Goal: Information Seeking & Learning: Learn about a topic

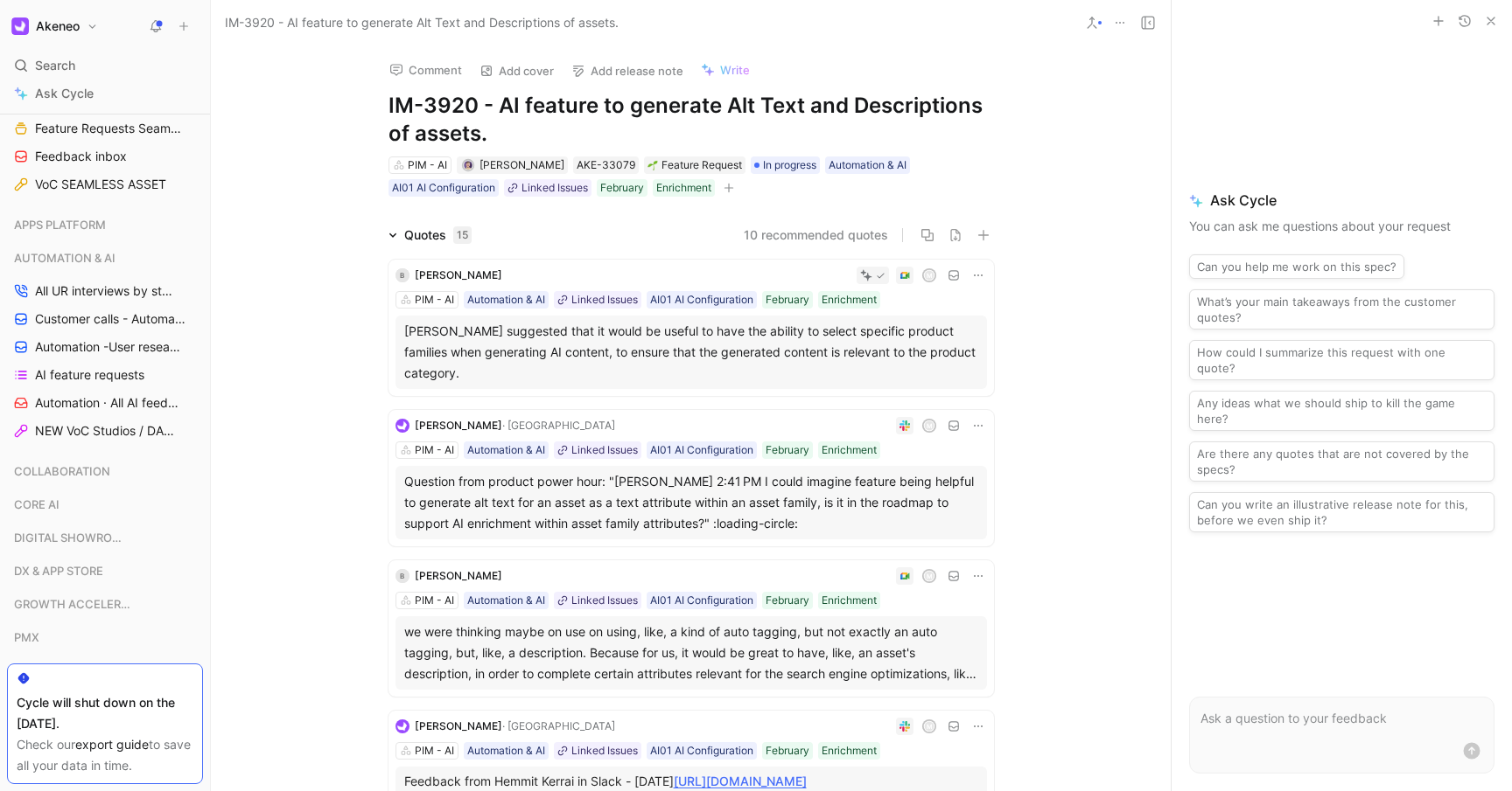
scroll to position [747, 0]
click at [117, 68] on div "Search ⌘ K" at bounding box center [105, 65] width 196 height 26
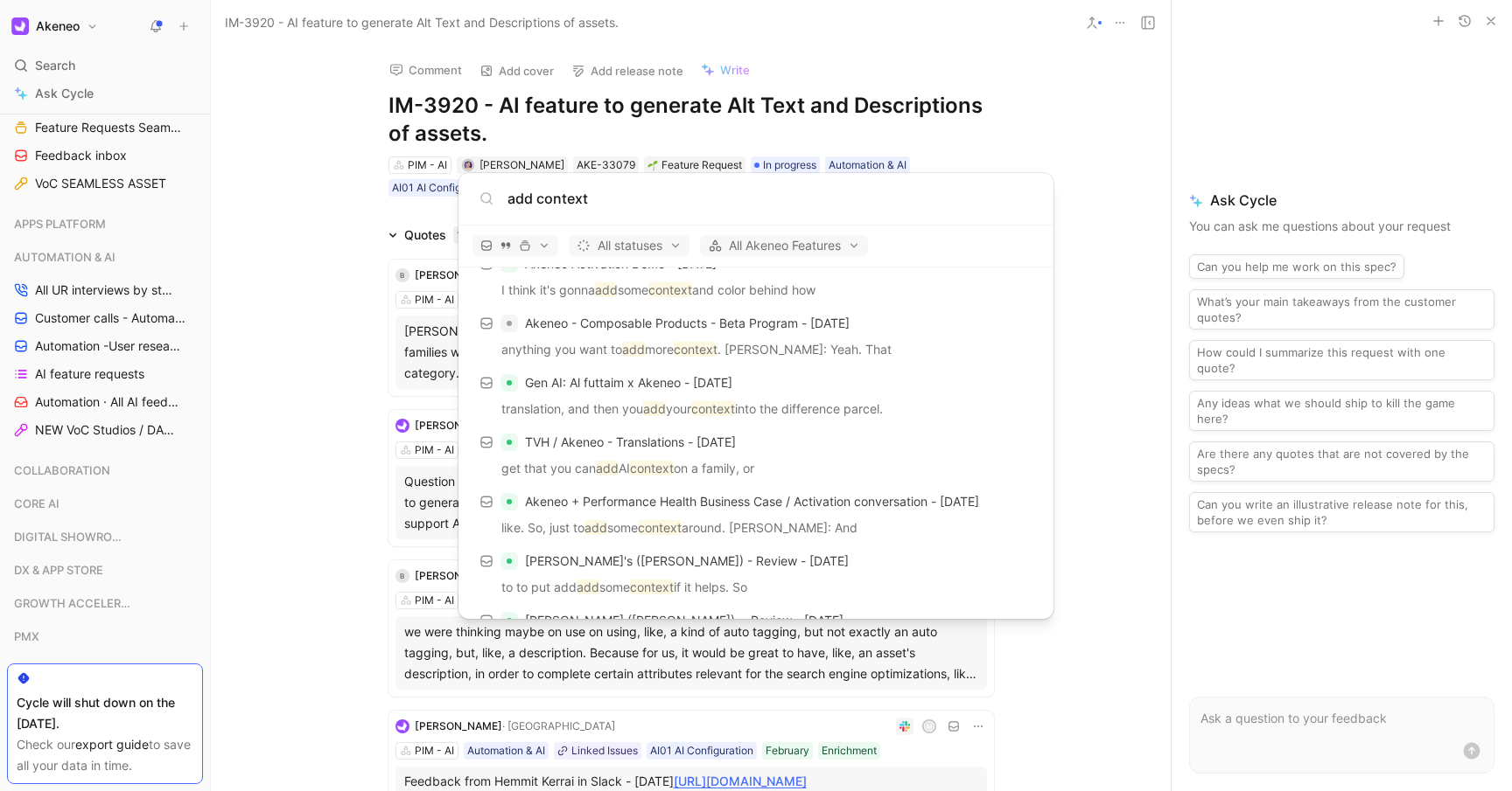
scroll to position [435, 0]
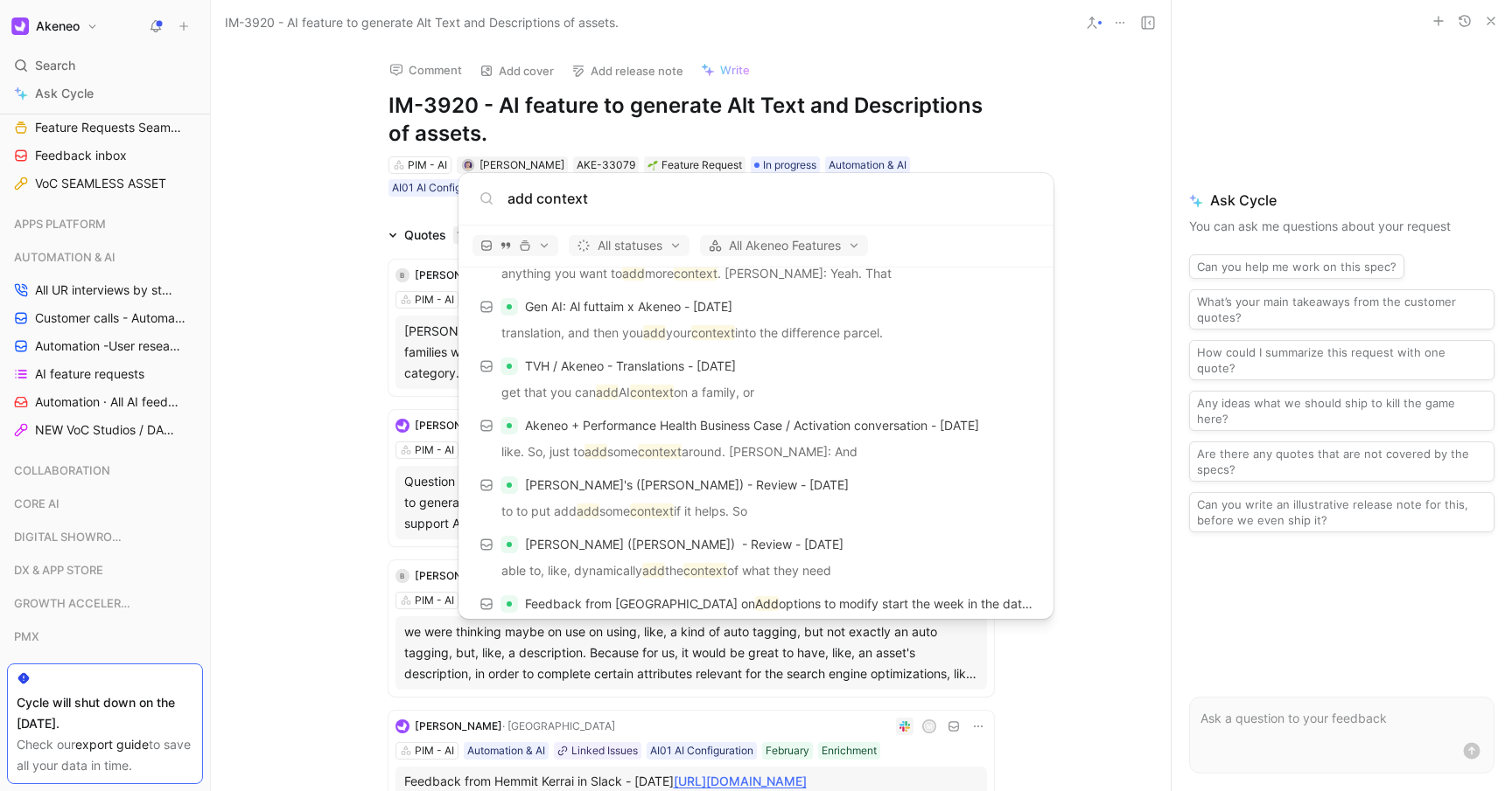
type input "add context"
click at [278, 522] on body "Akeneo Search ⌘ K Ask Cycle Workspace Home G then H Feedback G then F Requests …" at bounding box center [756, 395] width 1512 height 791
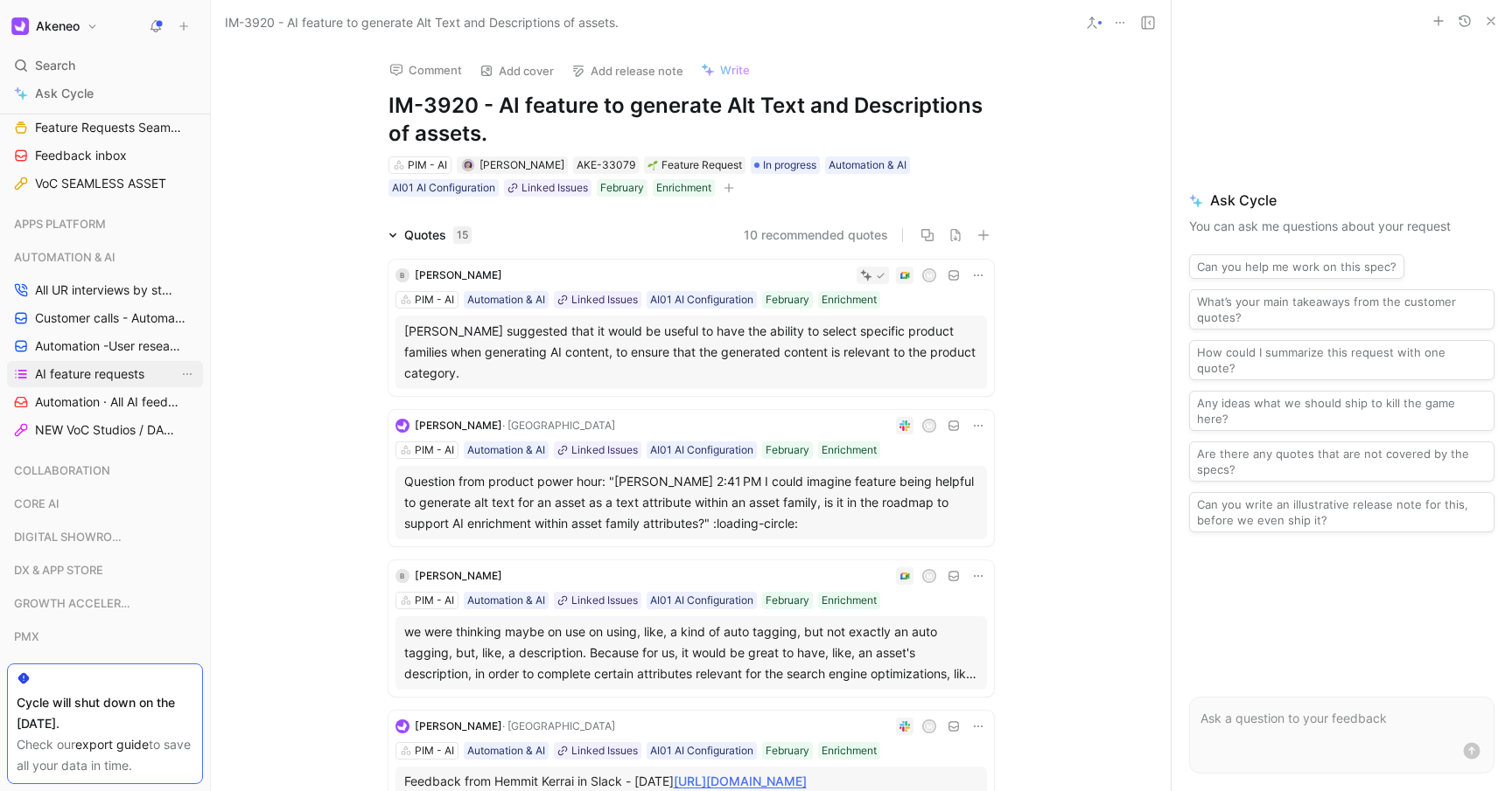
click at [92, 374] on span "AI feature requests" at bounding box center [89, 374] width 109 height 18
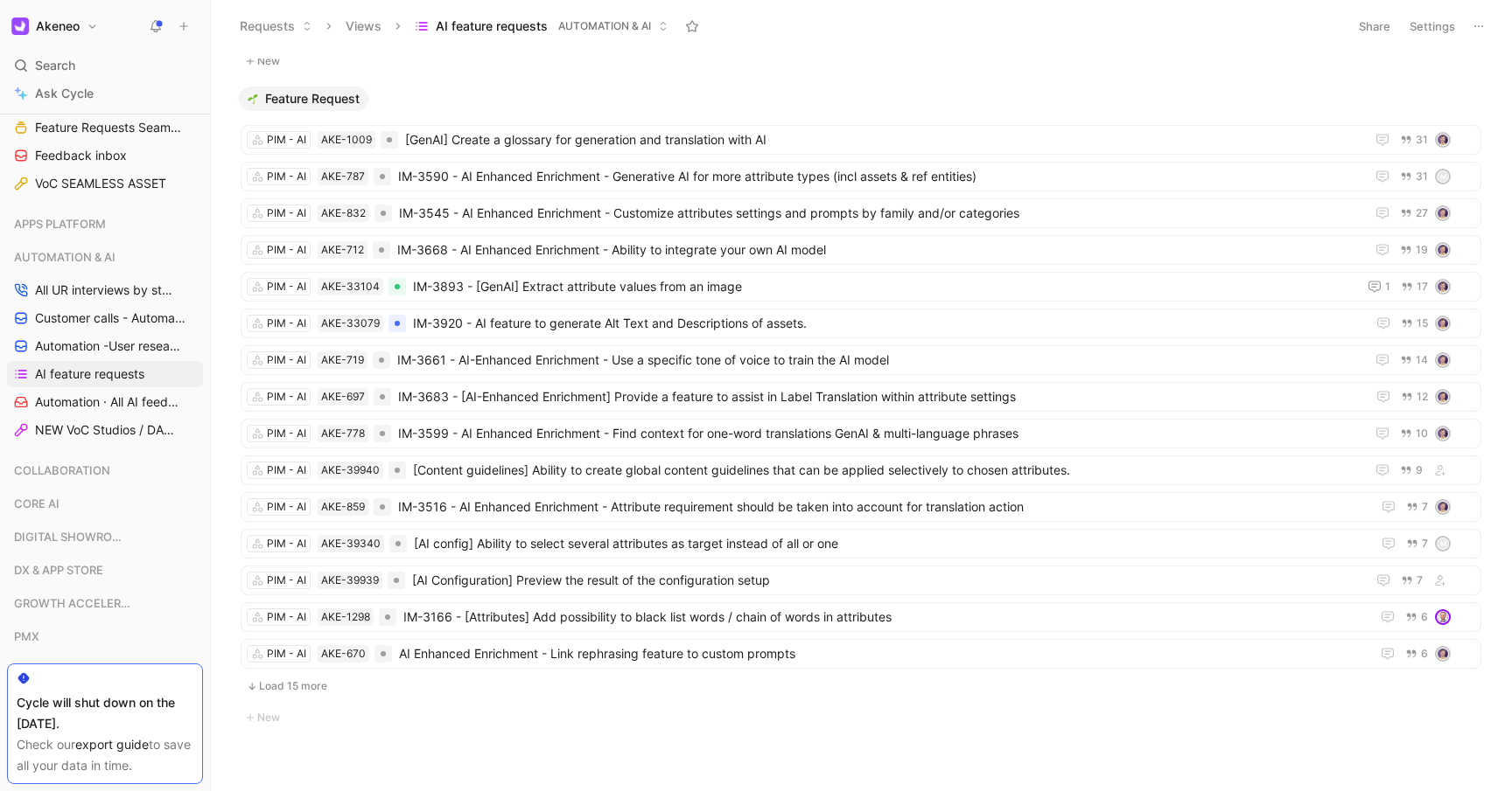
scroll to position [797, 0]
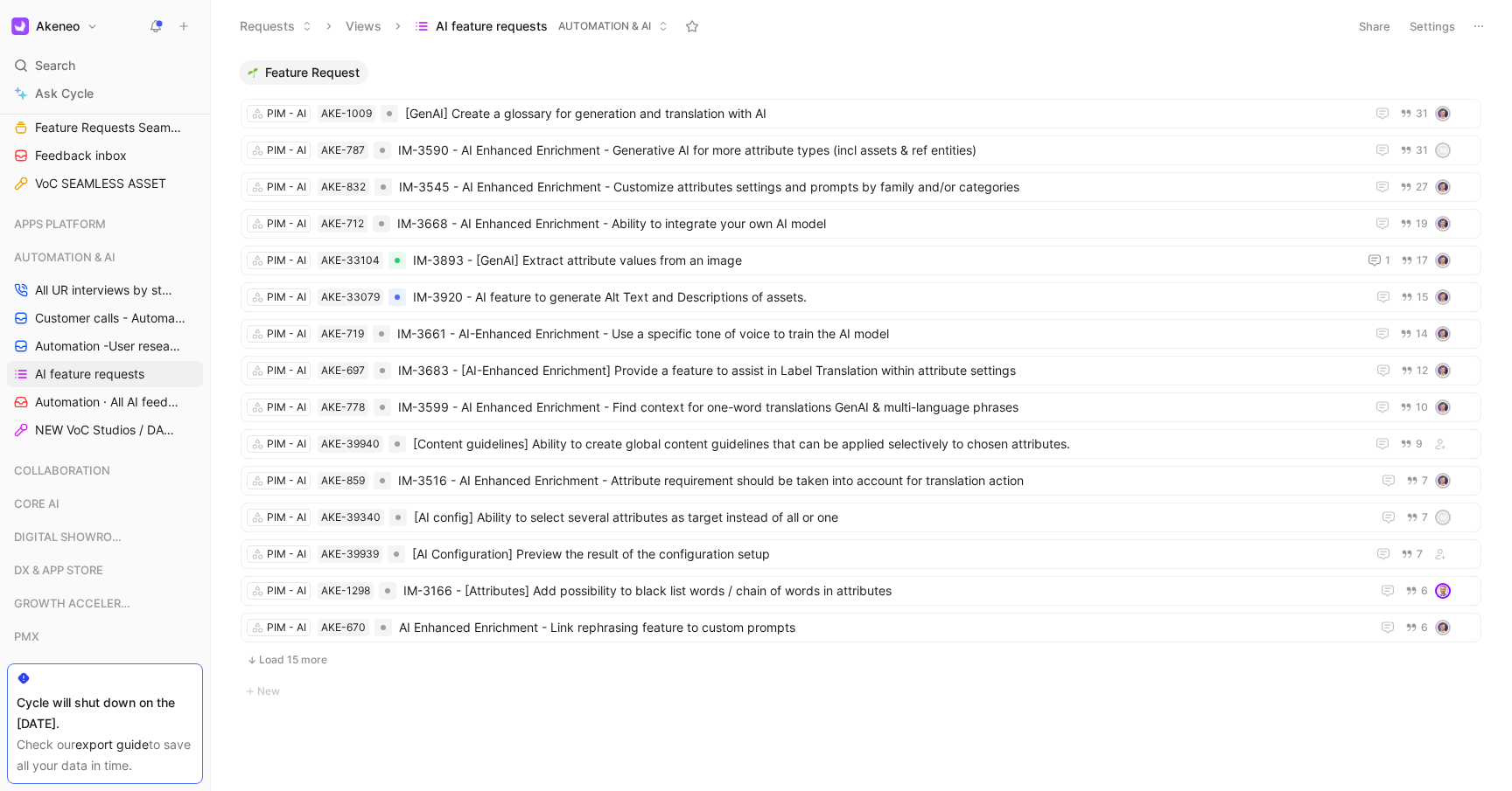
click at [290, 668] on button "Load 15 more" at bounding box center [860, 660] width 1241 height 21
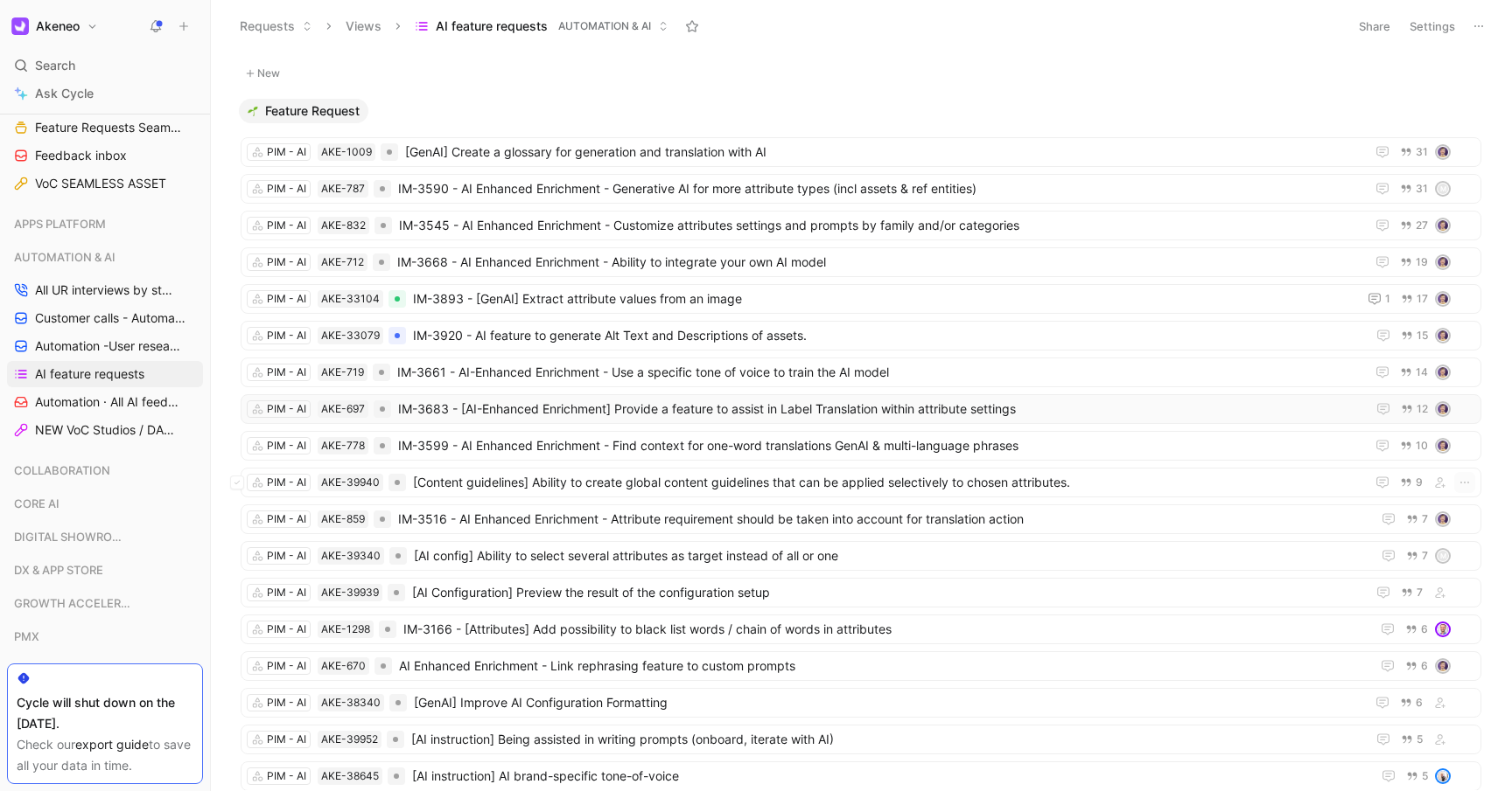
scroll to position [1311, 0]
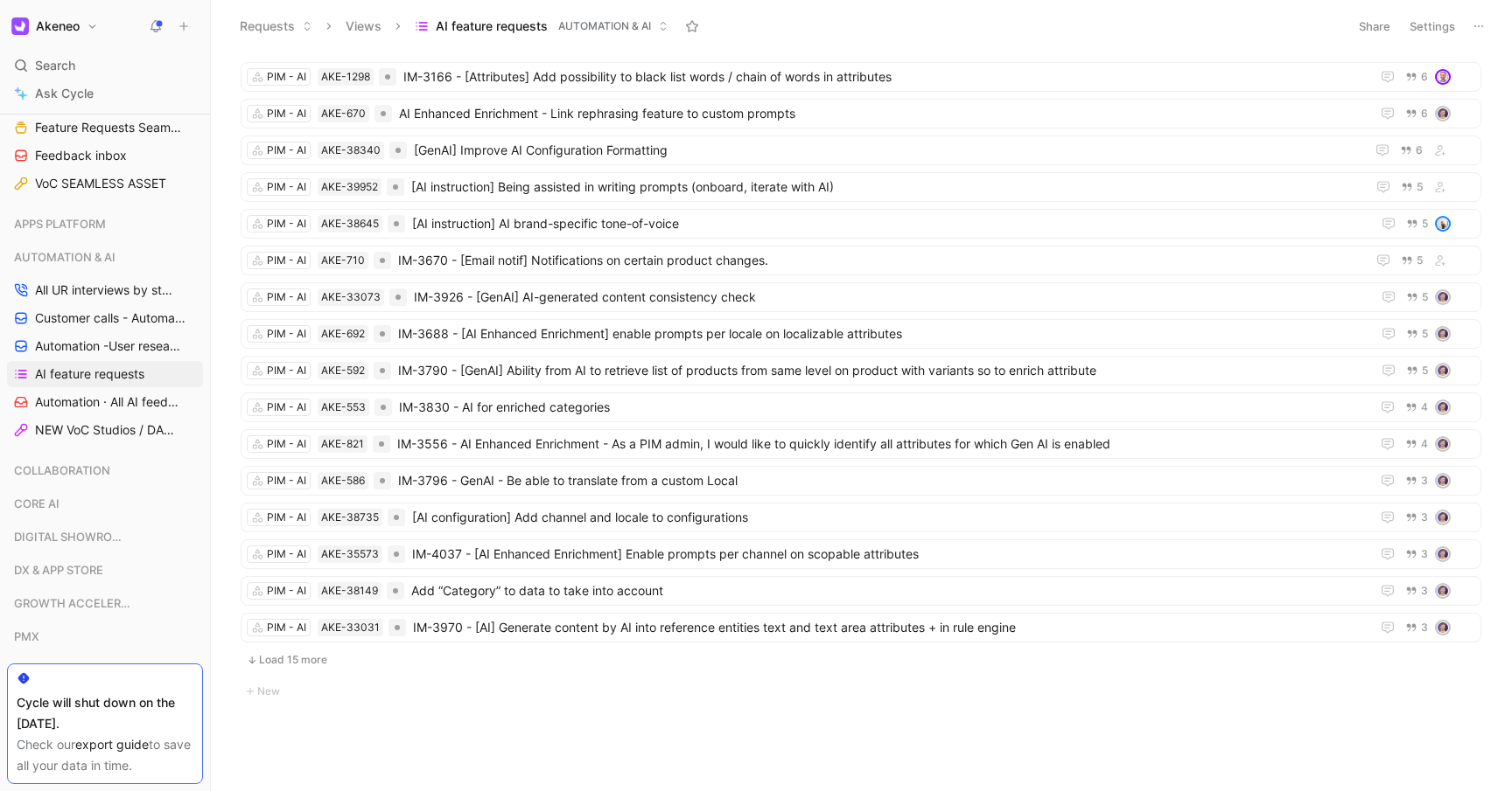
click at [310, 657] on button "Load 15 more" at bounding box center [860, 660] width 1241 height 21
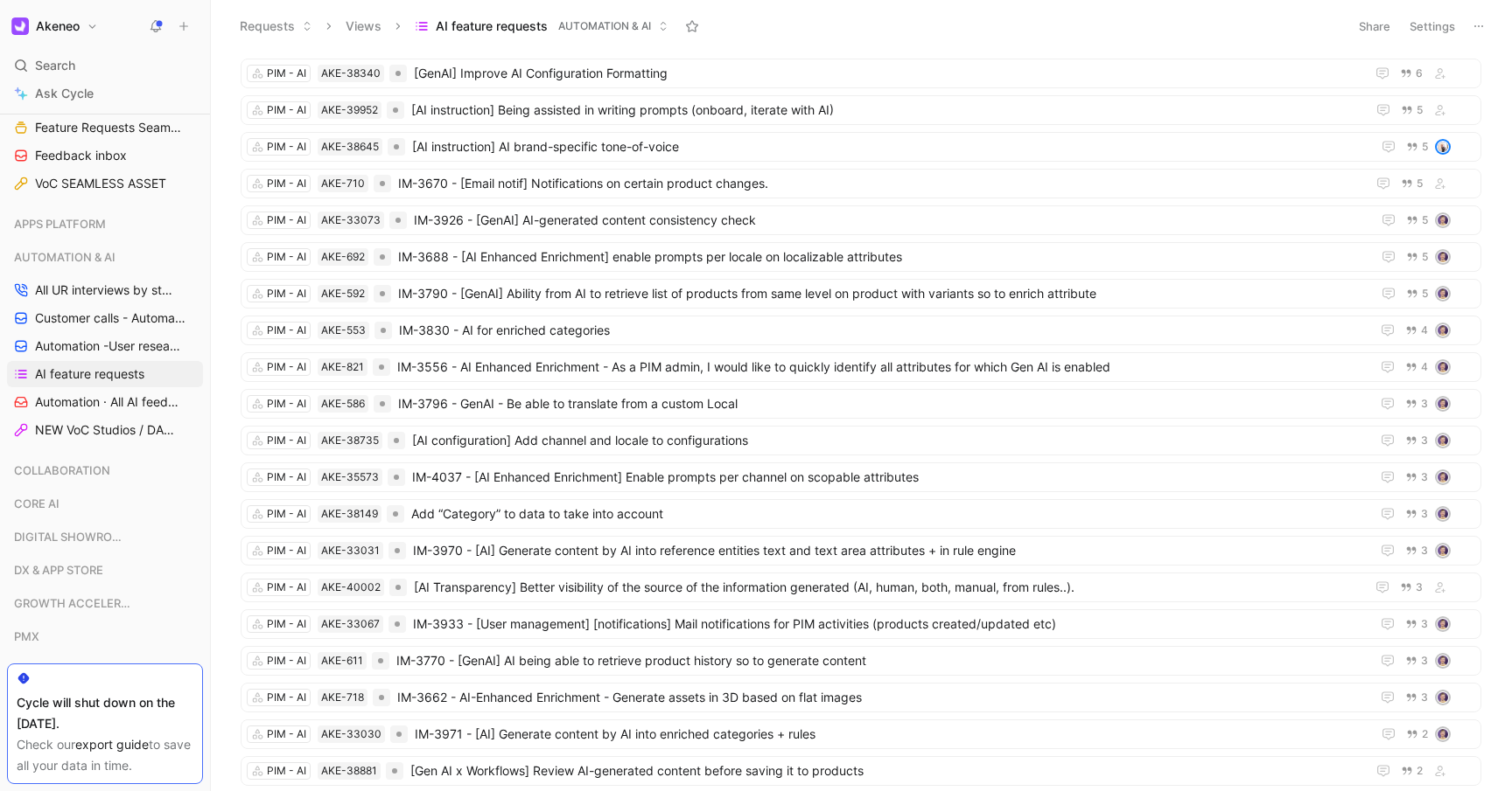
scroll to position [1752, 0]
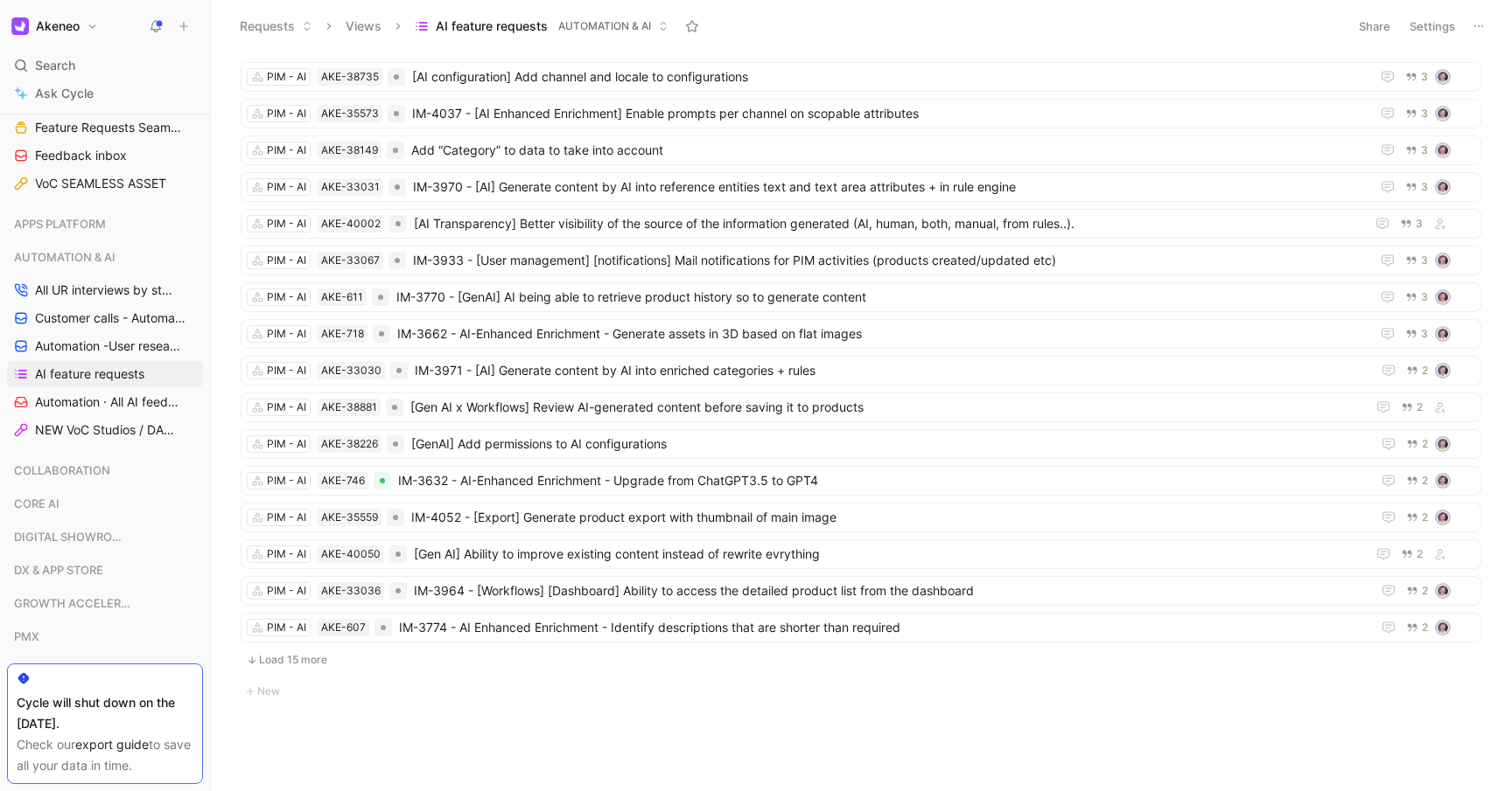
click at [306, 666] on button "Load 15 more" at bounding box center [860, 660] width 1241 height 21
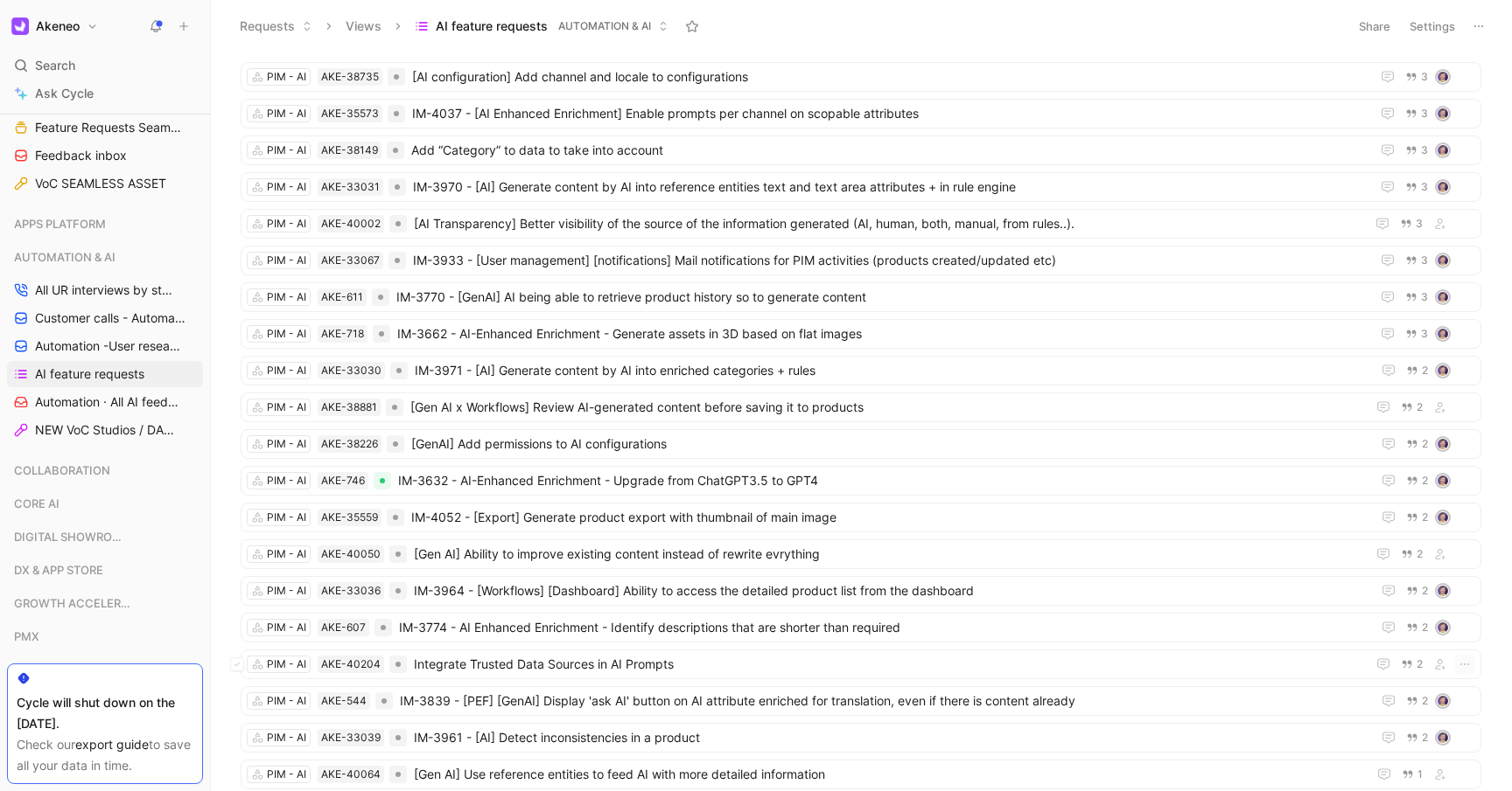
scroll to position [2304, 0]
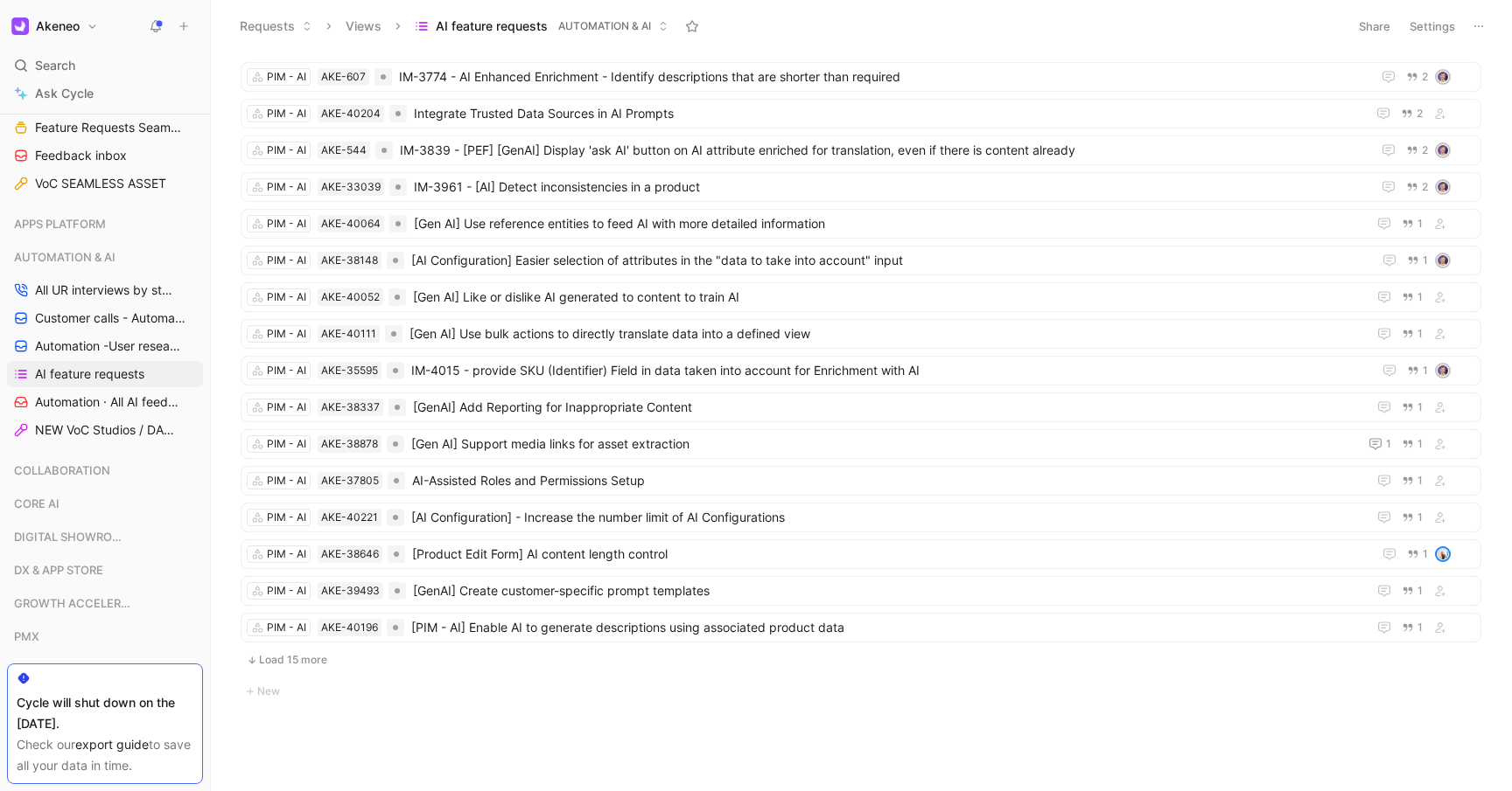
click at [306, 666] on button "Load 15 more" at bounding box center [860, 660] width 1241 height 21
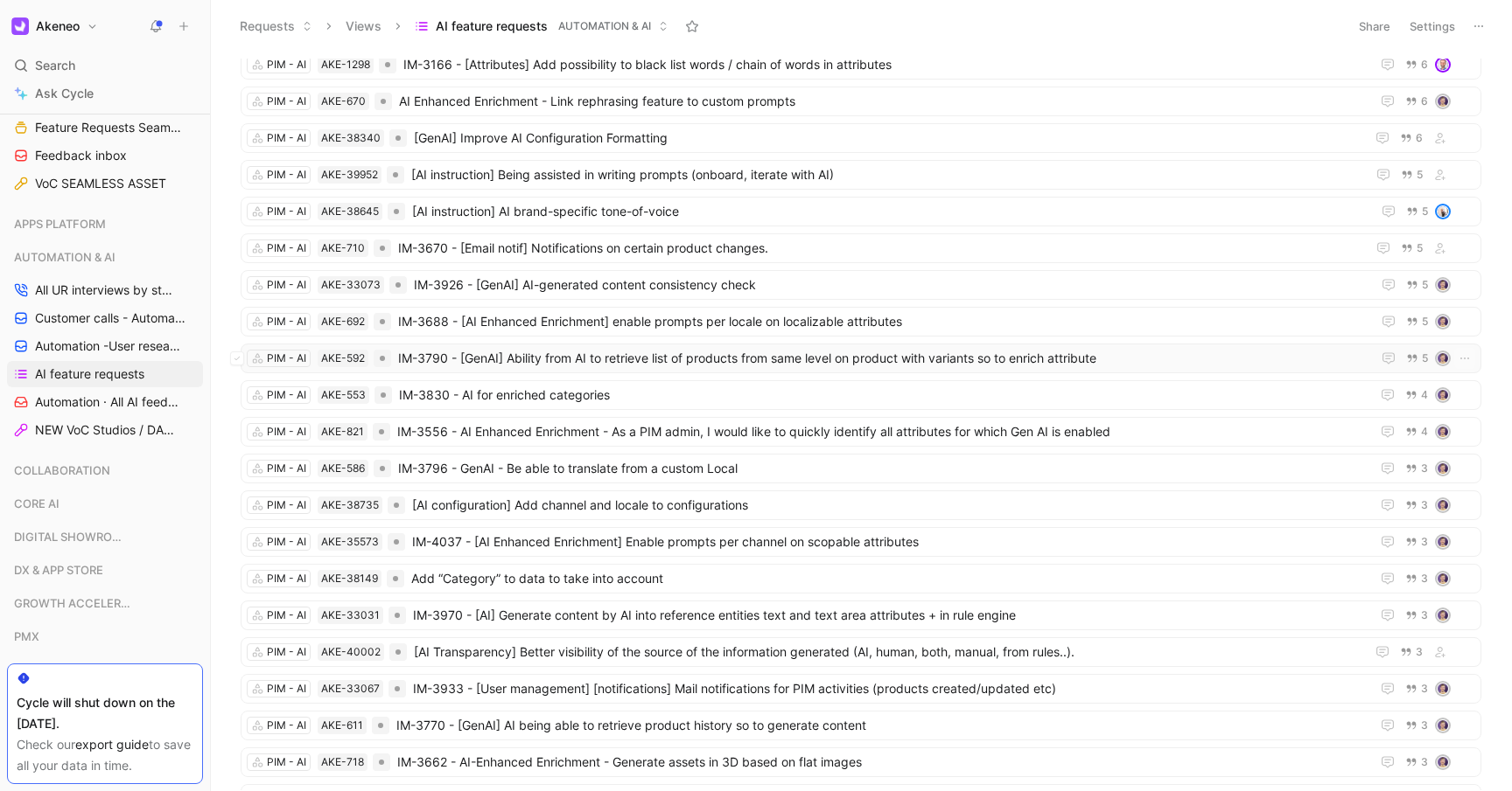
scroll to position [1347, 0]
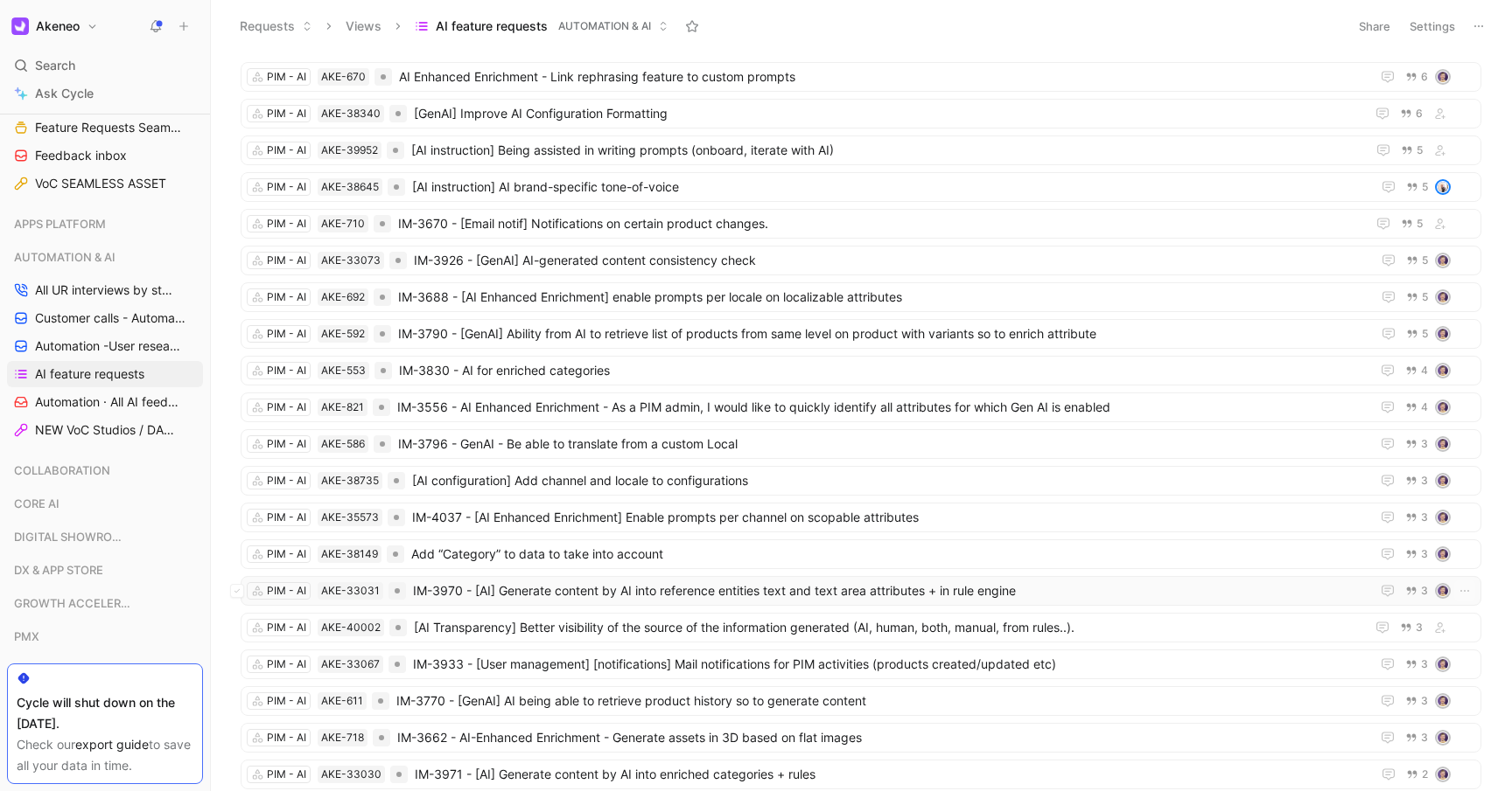
click at [825, 594] on span "IM-3970 - [AI] Generate content by AI into reference entities text and text are…" at bounding box center [887, 591] width 950 height 21
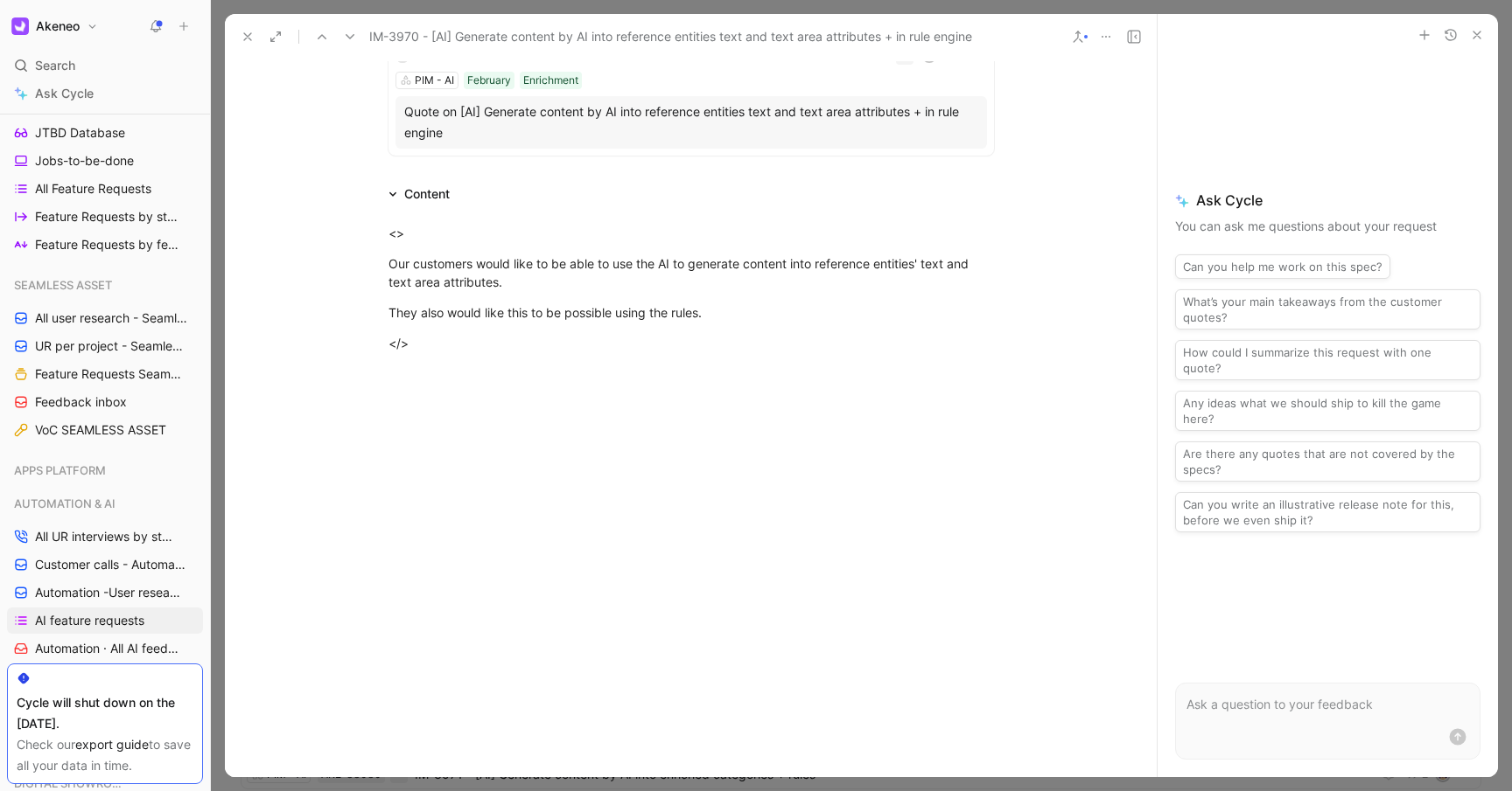
scroll to position [505, 0]
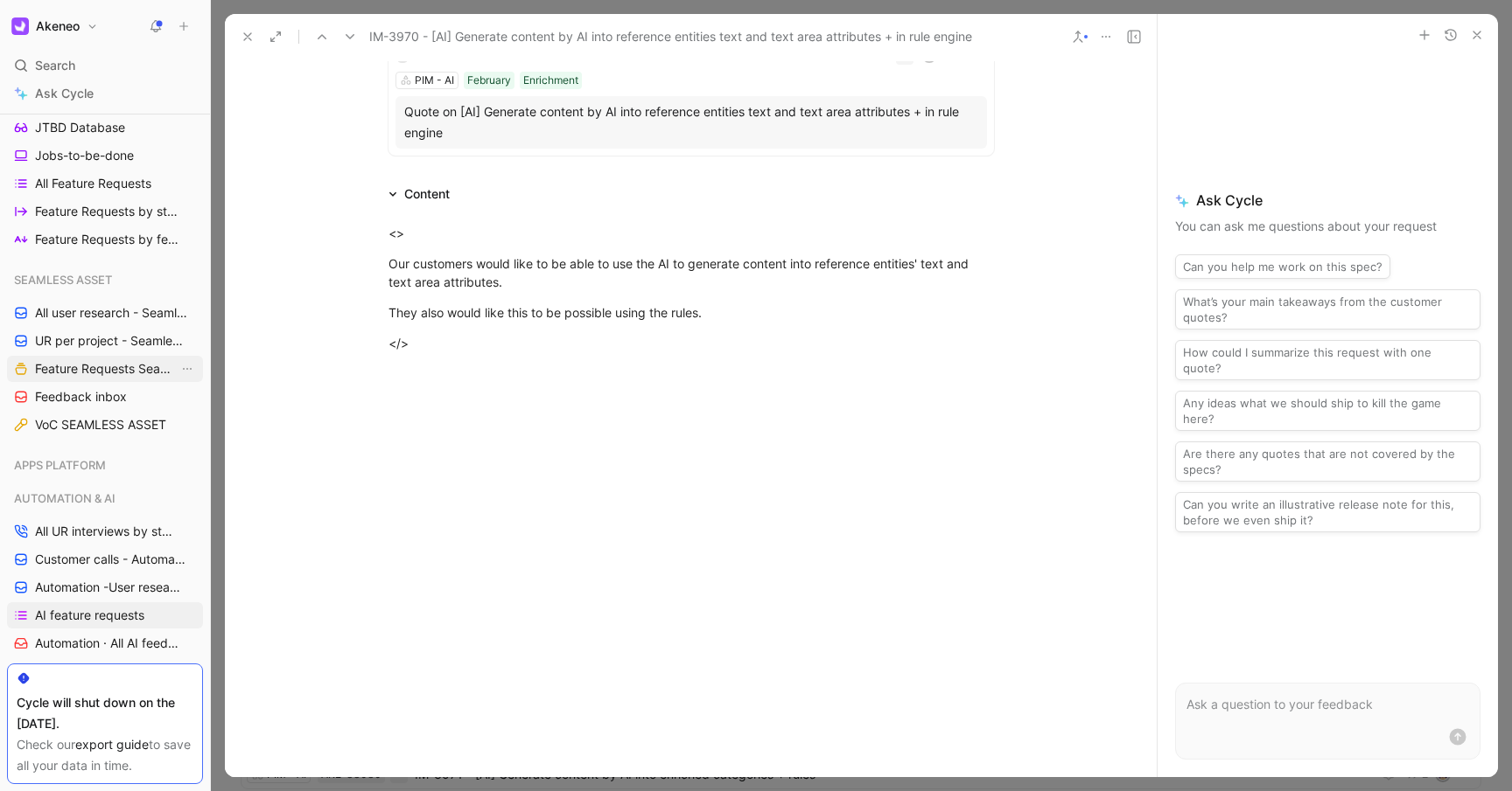
click at [83, 363] on span "Feature Requests Seamless Assets" at bounding box center [107, 369] width 144 height 18
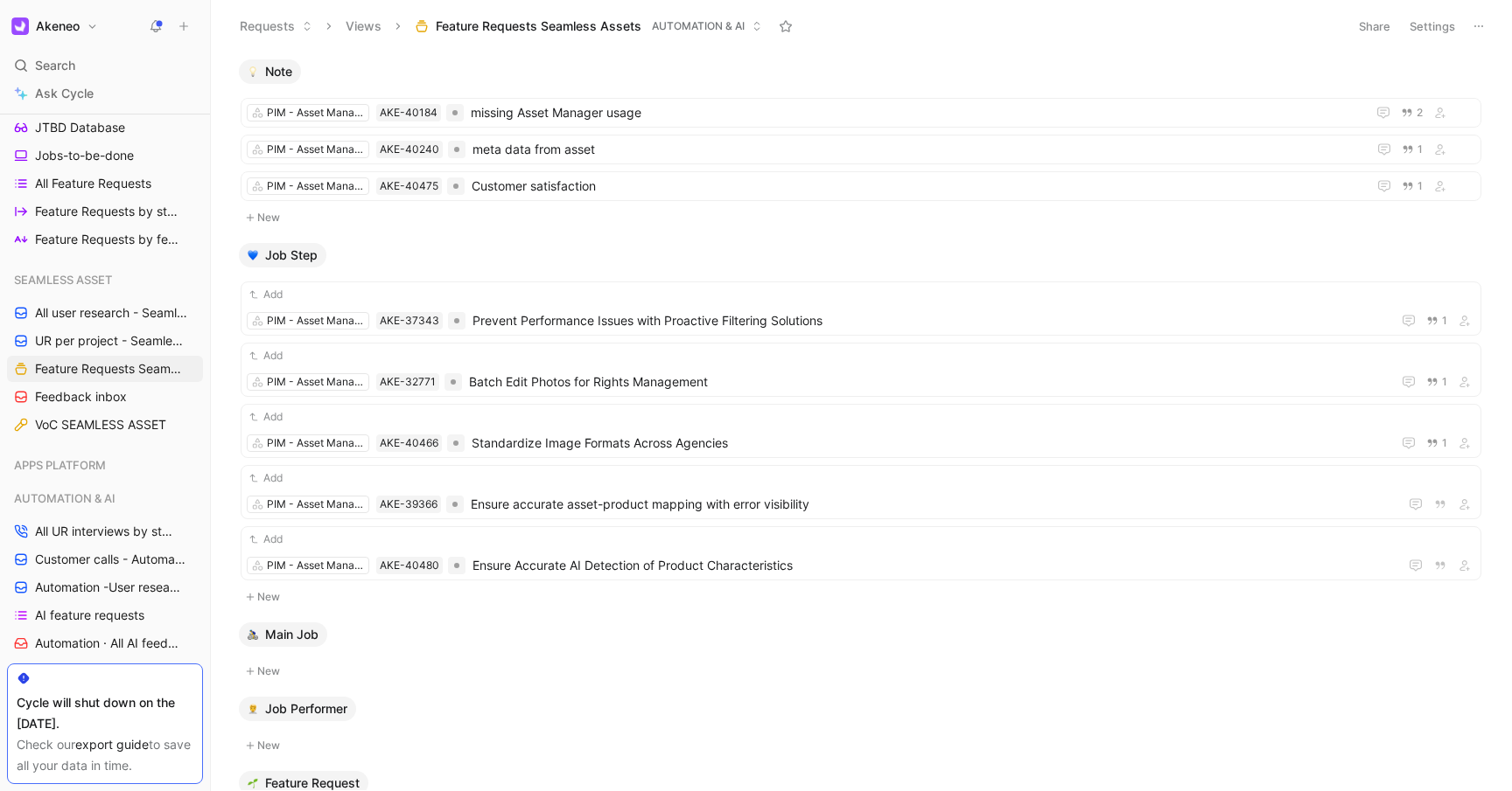
scroll to position [473, 0]
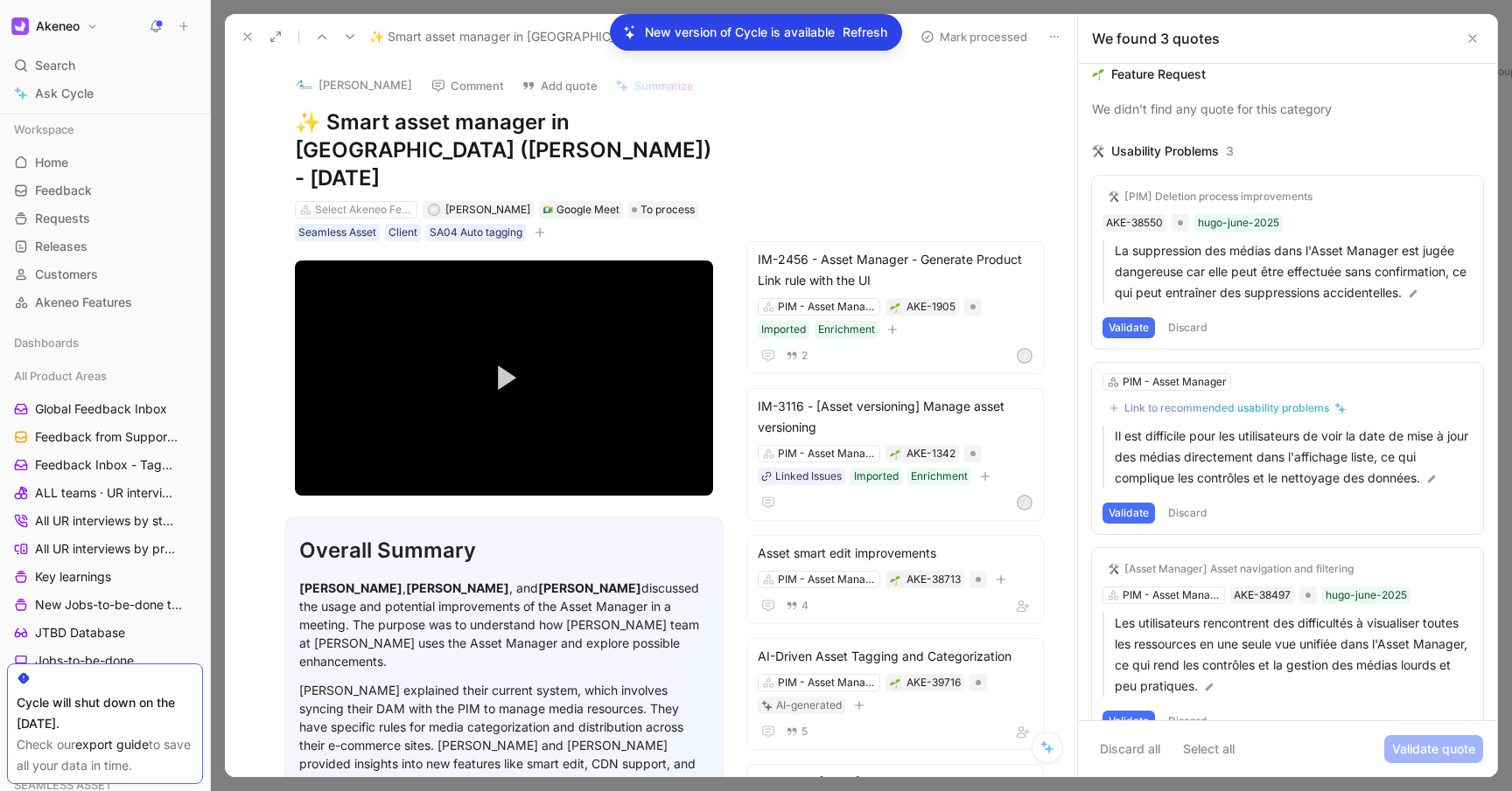
scroll to position [190, 0]
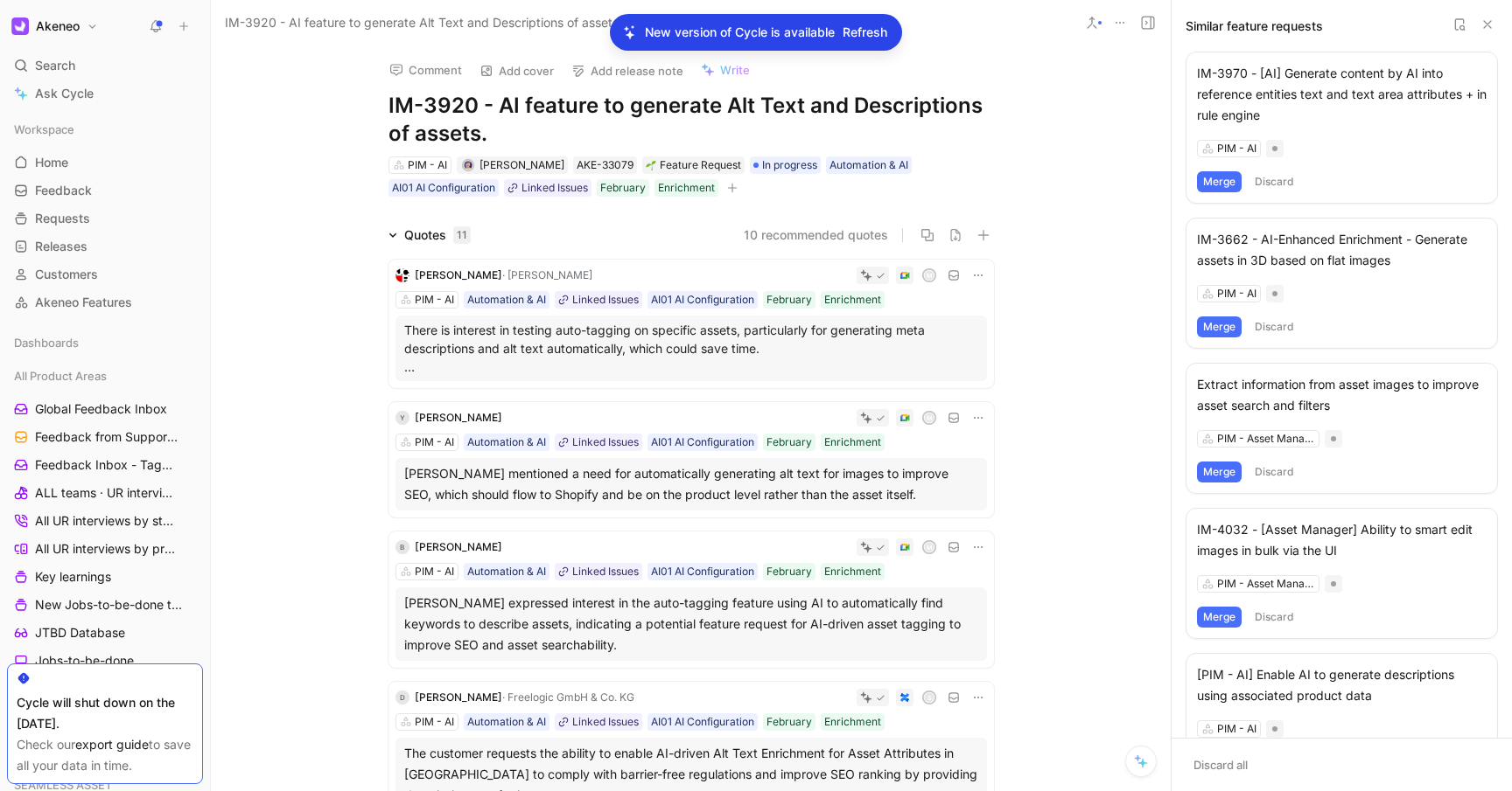
click at [1094, 19] on icon at bounding box center [1092, 22] width 14 height 14
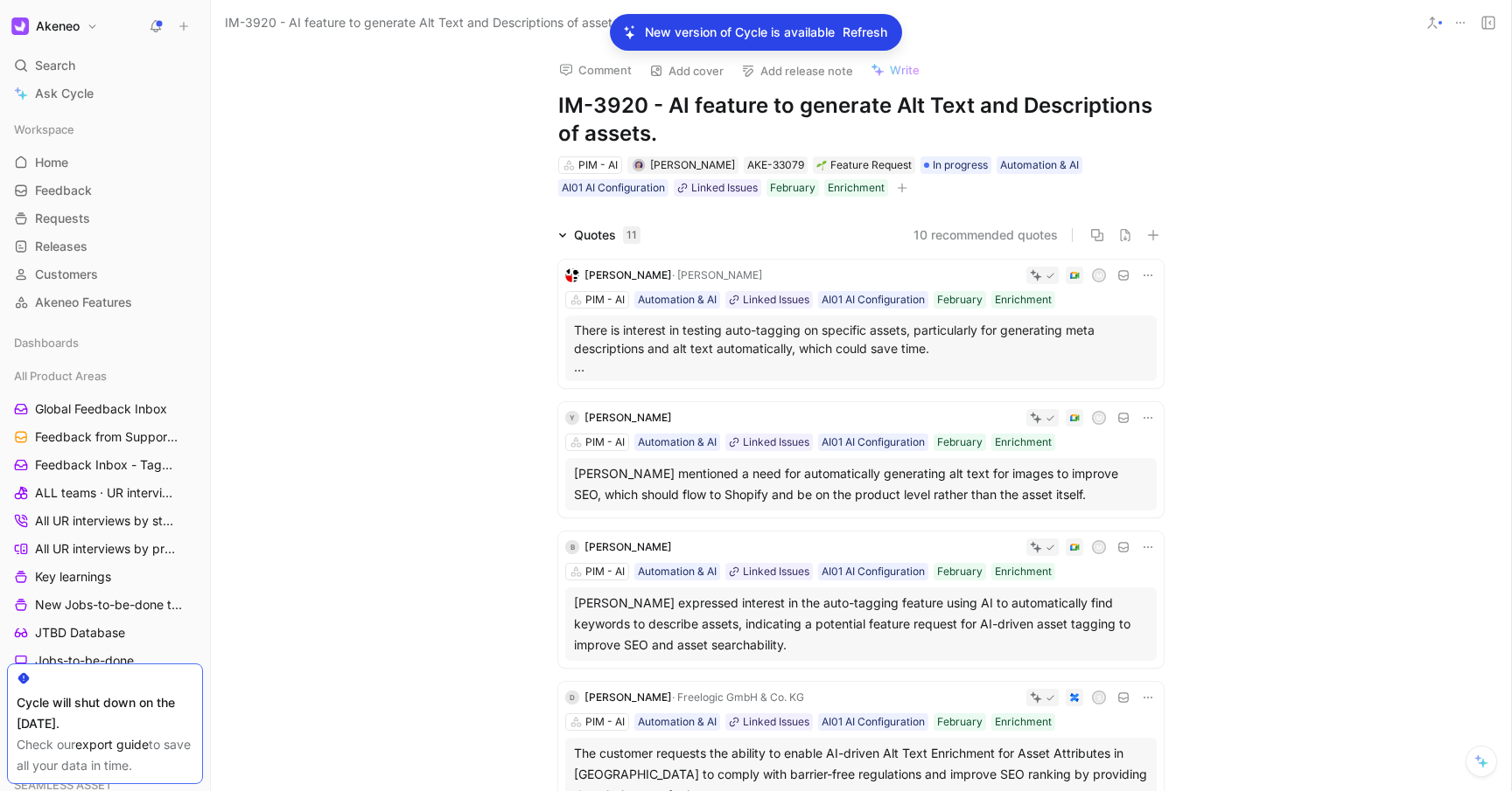
click at [1459, 19] on icon at bounding box center [1460, 22] width 14 height 14
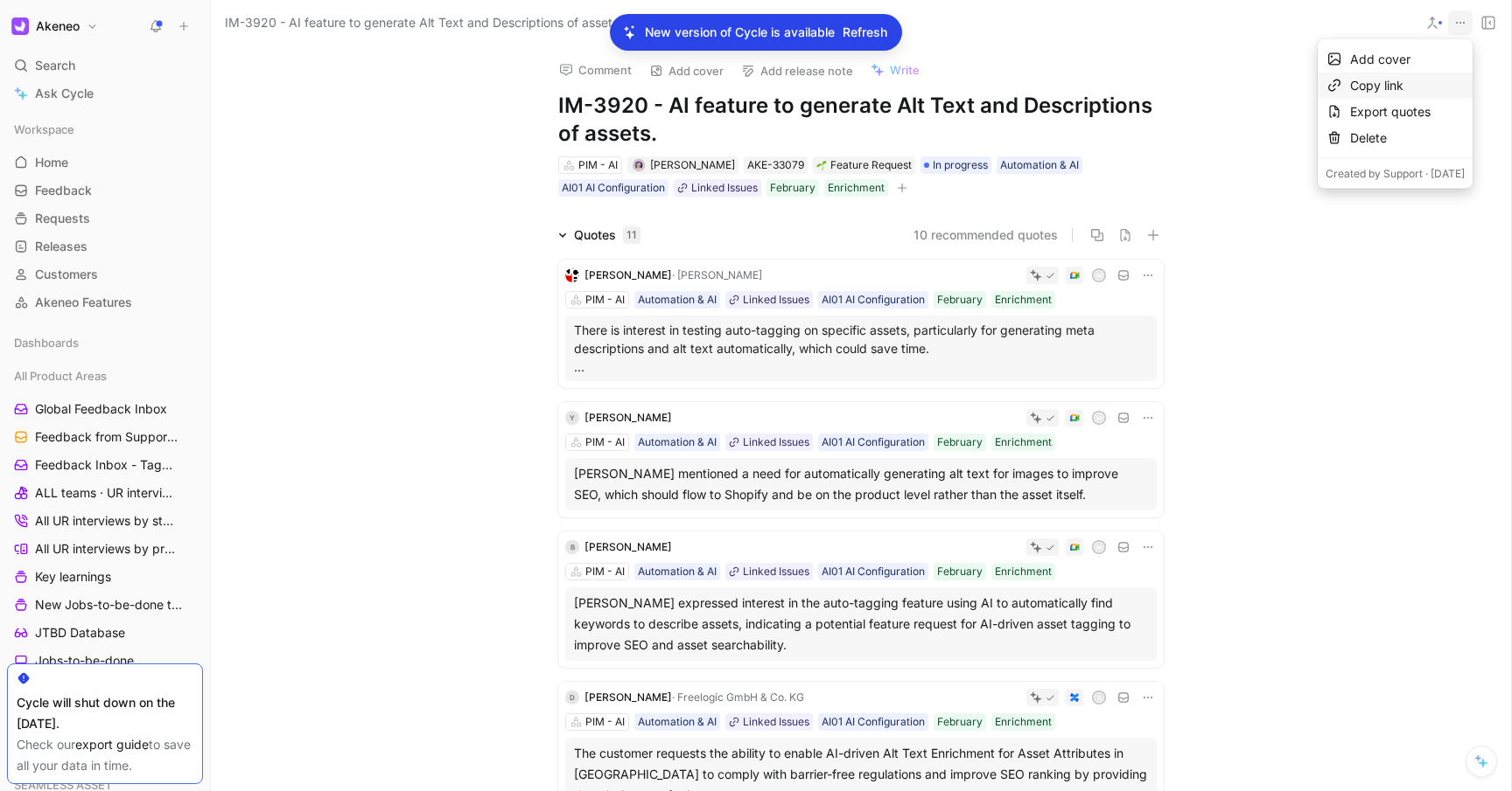
click at [1360, 80] on div "Copy link" at bounding box center [1407, 86] width 115 height 21
